Goal: Find specific page/section: Find specific page/section

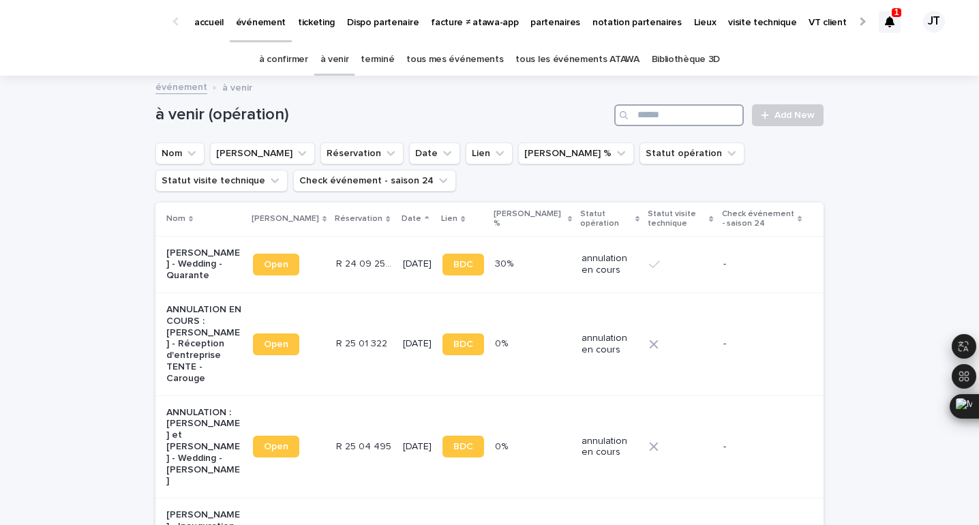
click at [645, 118] on input "Search" at bounding box center [679, 115] width 130 height 22
type input "******"
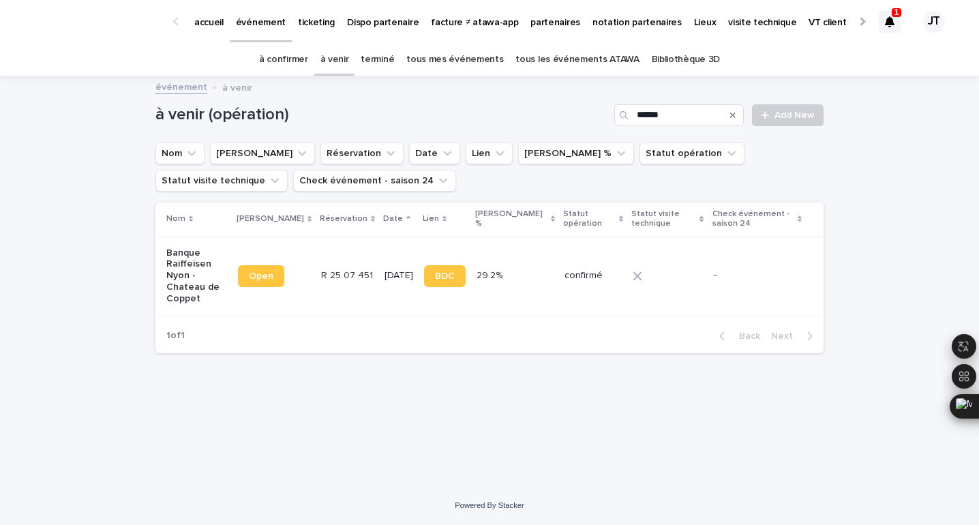
click at [338, 258] on td "R 25 07 451 R 25 07 451" at bounding box center [347, 276] width 63 height 80
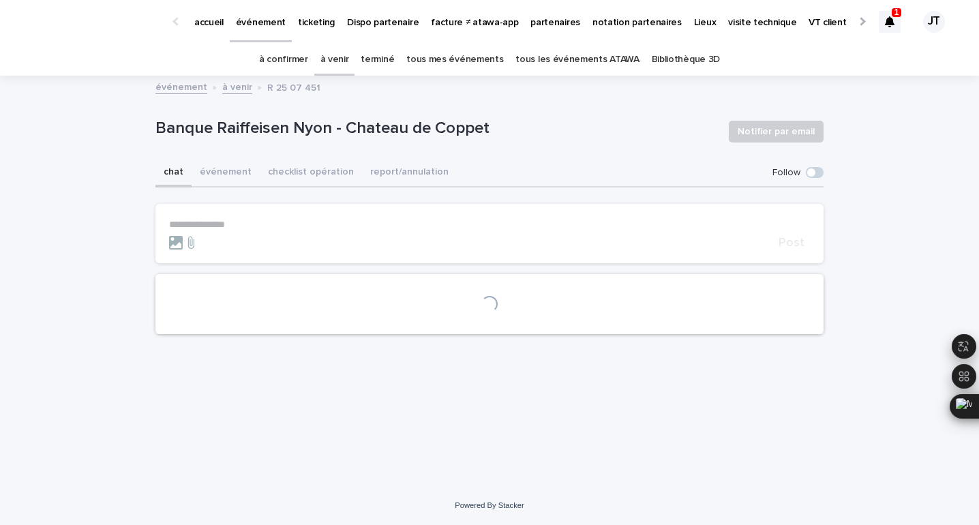
click at [340, 122] on p "Banque Raiffeisen Nyon - Chateau de Coppet" at bounding box center [436, 129] width 563 height 20
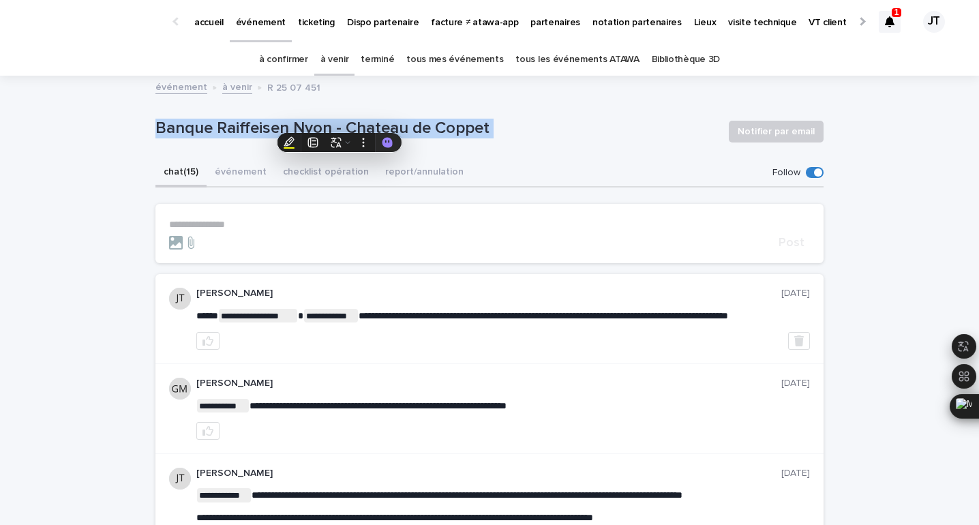
copy div "Banque Raiffeisen Nyon - Chateau de Coppet Notifier par email Sorry, there was …"
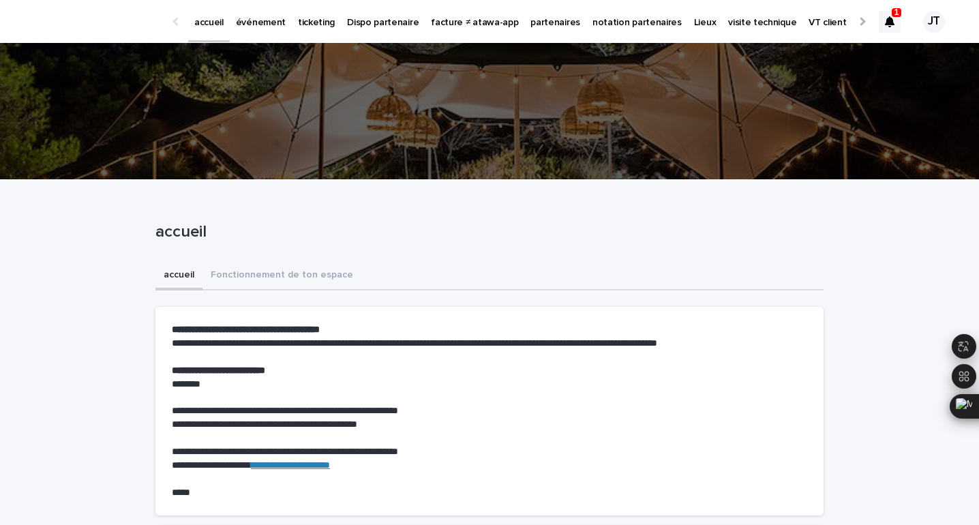
click at [887, 20] on icon at bounding box center [890, 21] width 10 height 11
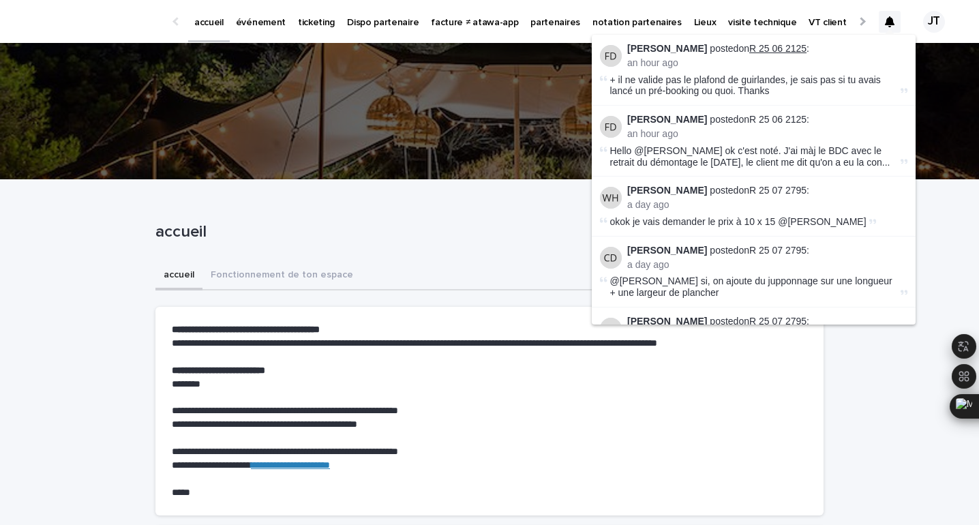
click at [780, 46] on link "R 25 06 2125" at bounding box center [777, 48] width 57 height 11
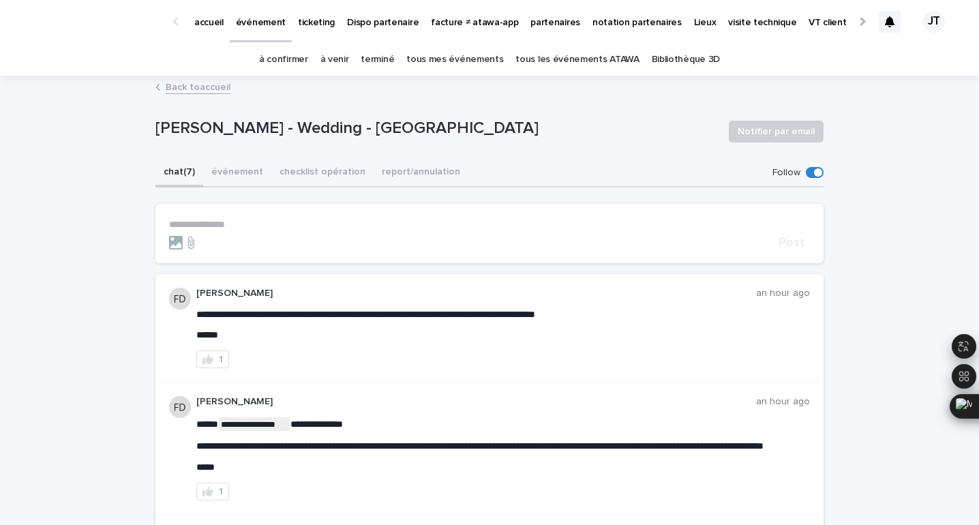
click at [295, 56] on link "à confirmer" at bounding box center [283, 60] width 49 height 32
